Goal: Information Seeking & Learning: Learn about a topic

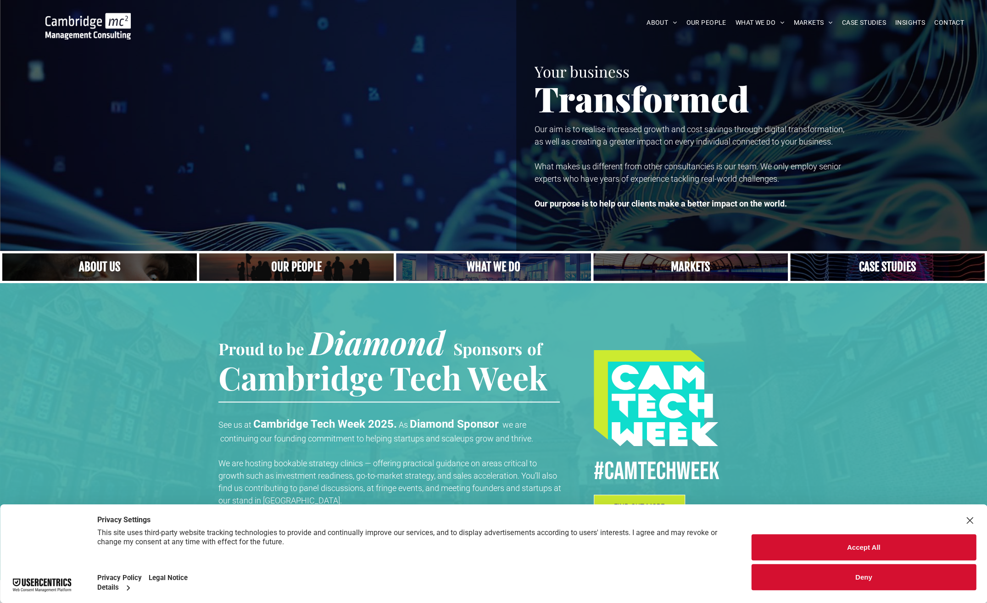
click at [886, 552] on button "Accept All" at bounding box center [863, 547] width 225 height 26
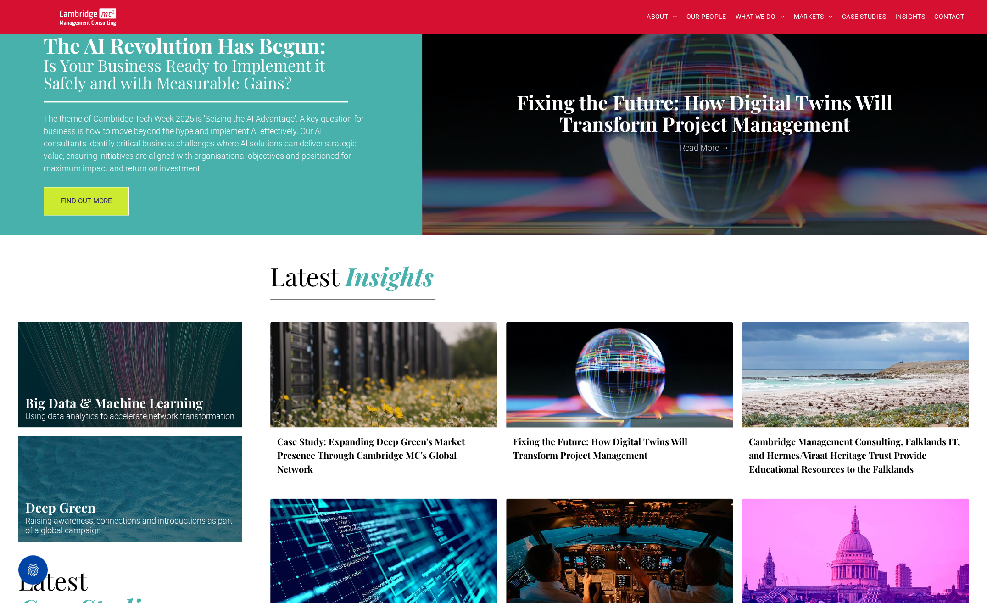
scroll to position [1101, 0]
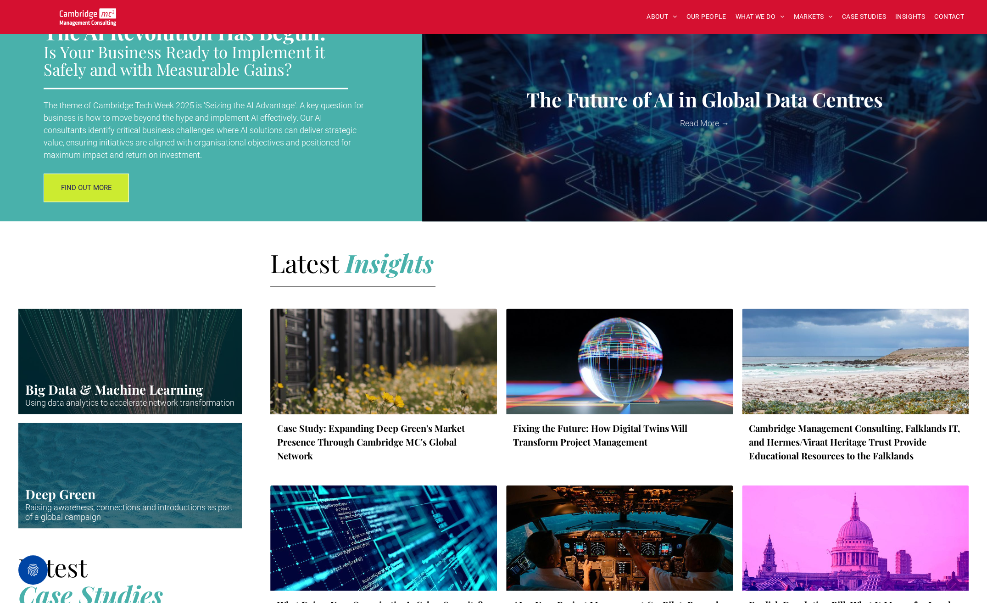
click at [315, 432] on link "Case Study: Expanding Deep Green's Market Presence Through Cambridge MC's Globa…" at bounding box center [383, 441] width 213 height 41
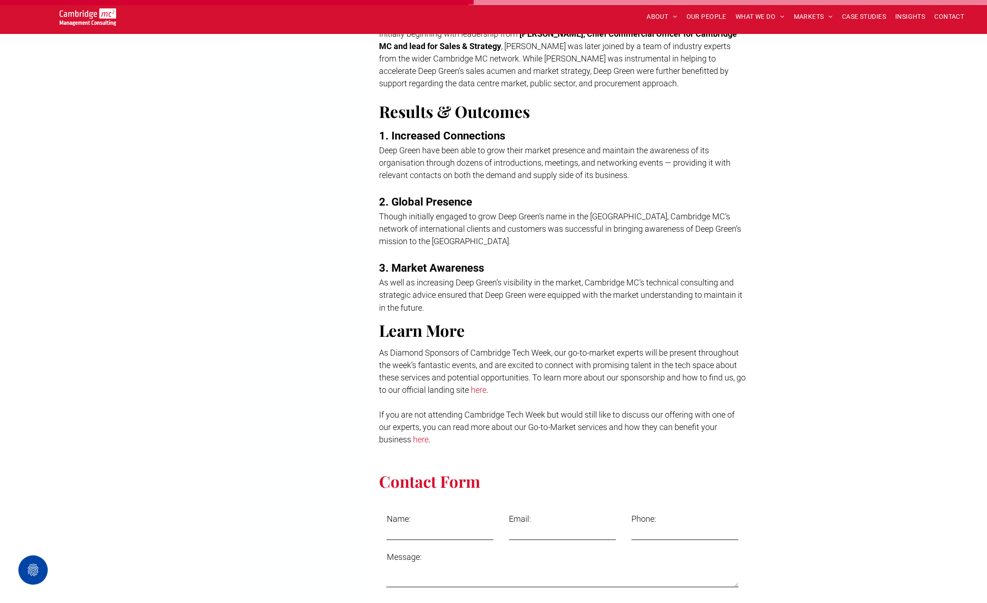
scroll to position [1239, 0]
